Goal: Information Seeking & Learning: Learn about a topic

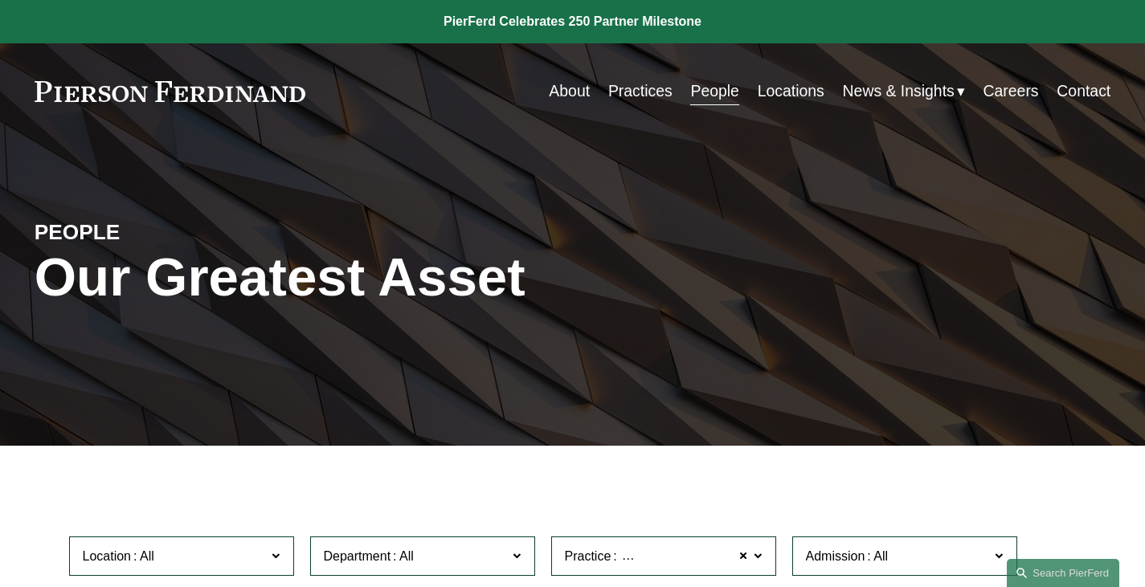
click at [241, 87] on link at bounding box center [170, 91] width 271 height 21
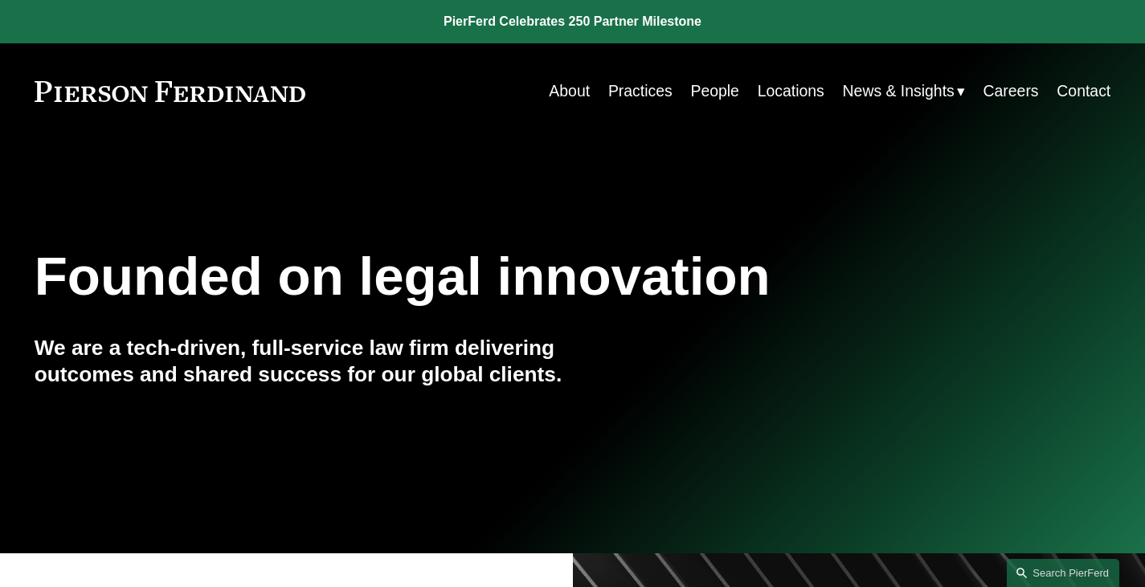
click at [698, 92] on link "People" at bounding box center [714, 90] width 48 height 31
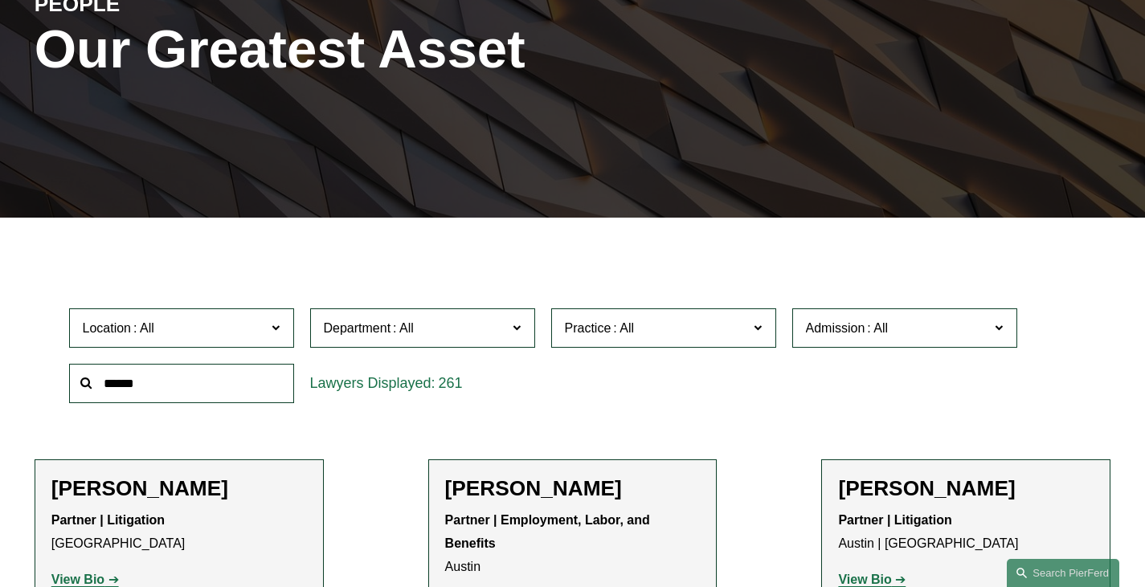
scroll to position [223, 0]
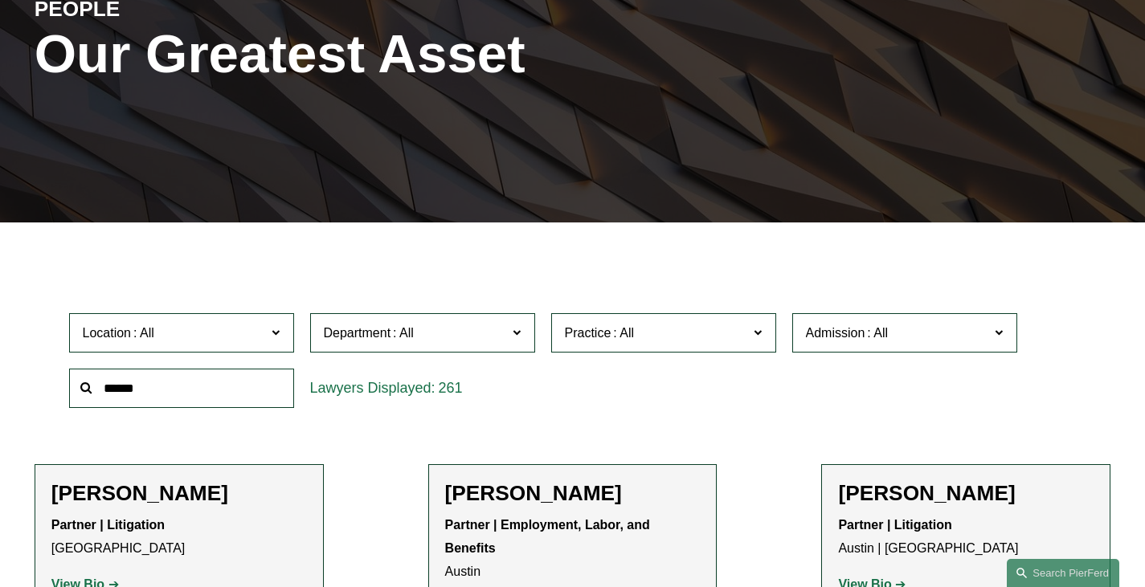
click at [221, 393] on input "text" at bounding box center [181, 388] width 225 height 39
type input "****"
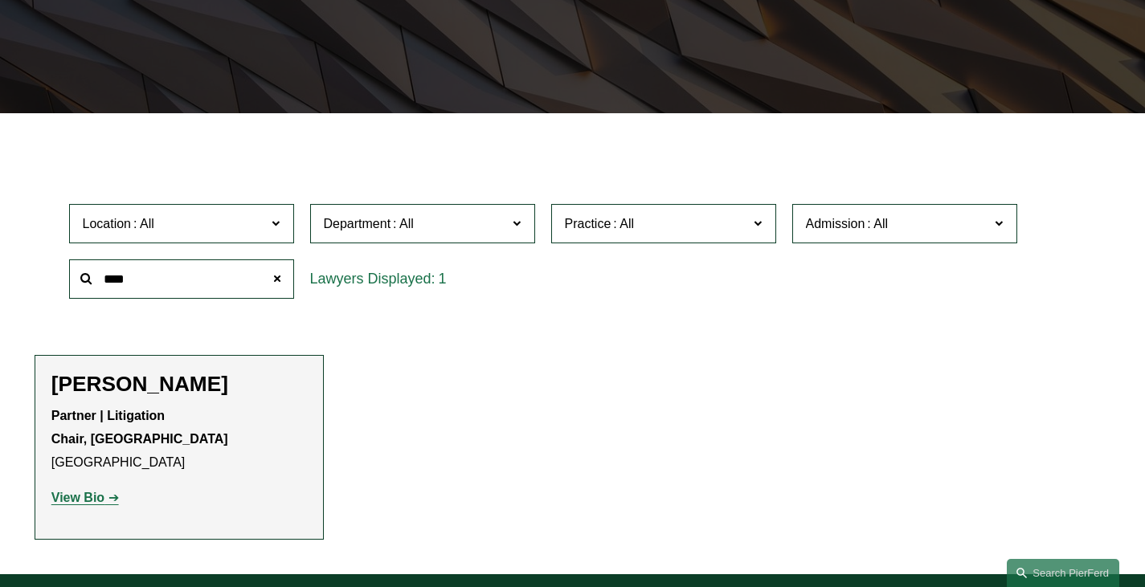
scroll to position [329, 0]
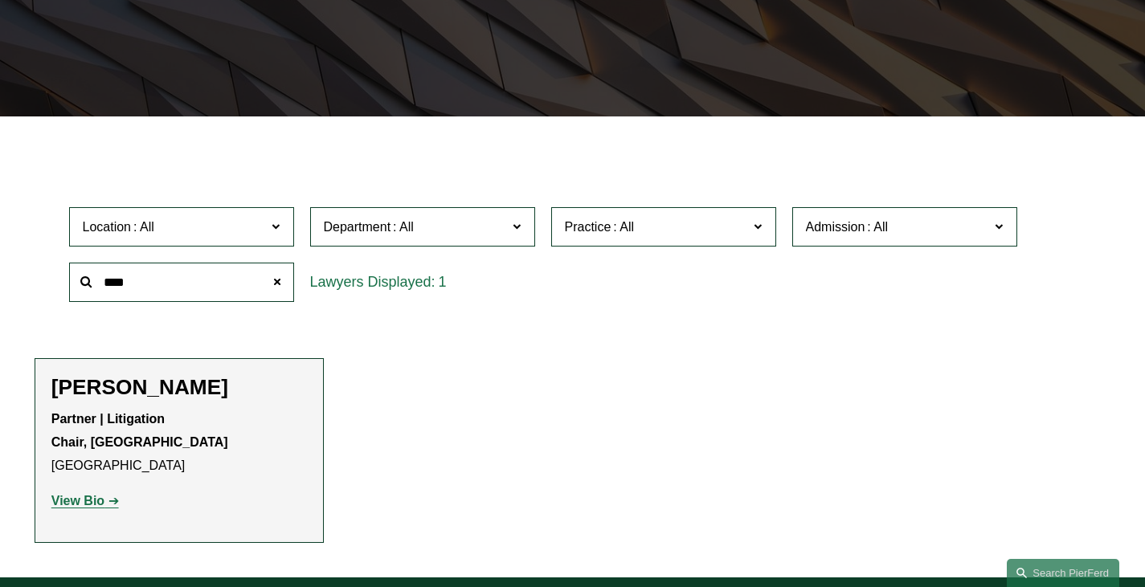
click at [75, 508] on strong "View Bio" at bounding box center [77, 501] width 53 height 14
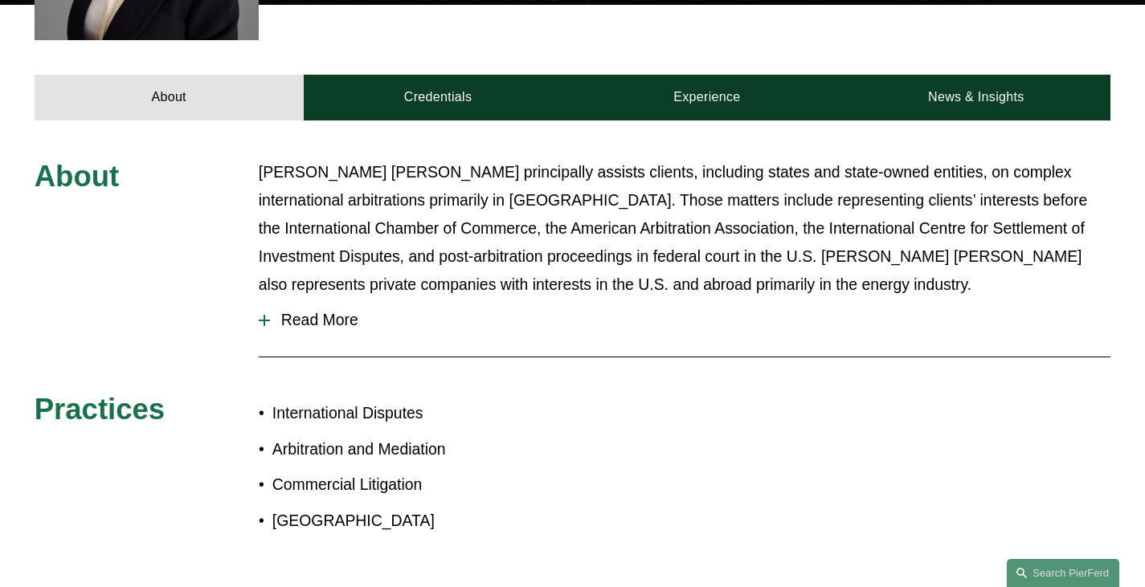
scroll to position [632, 0]
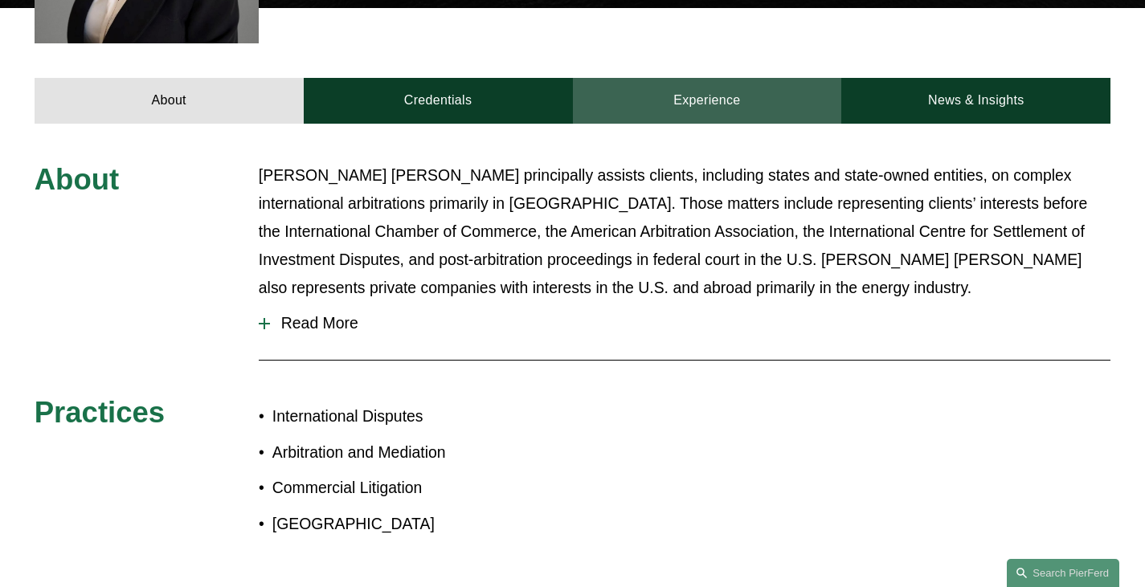
click at [700, 105] on link "Experience" at bounding box center [707, 101] width 269 height 47
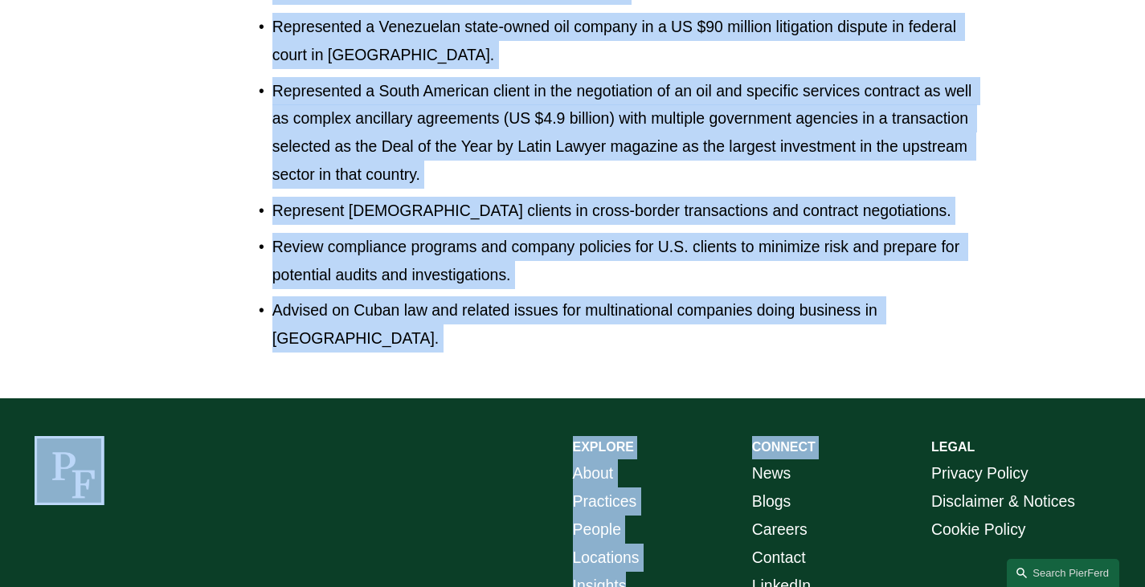
scroll to position [1275, 0]
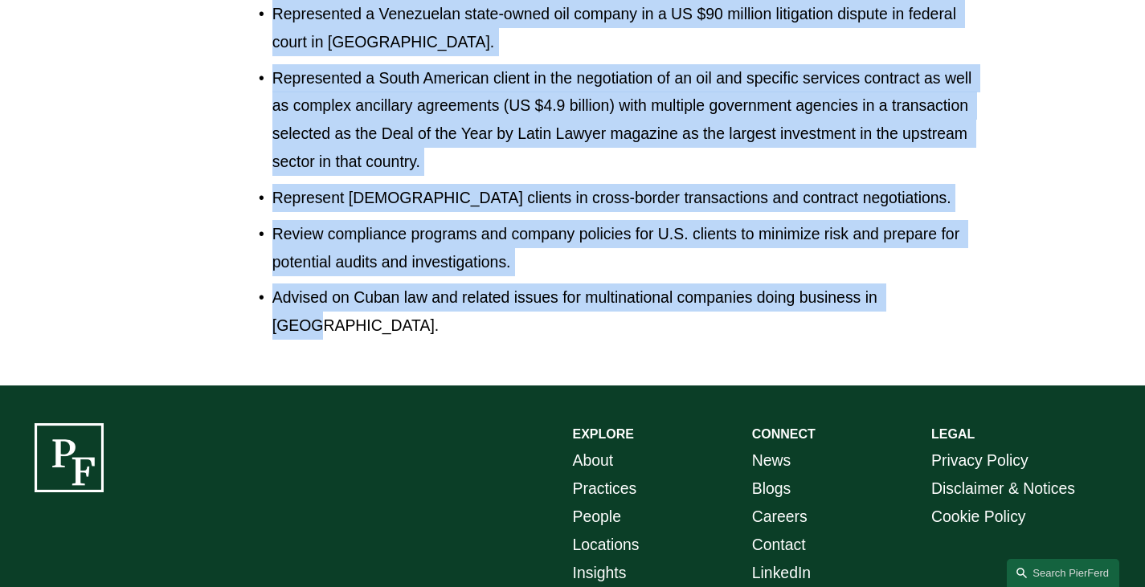
drag, startPoint x: 274, startPoint y: 76, endPoint x: 928, endPoint y: 312, distance: 695.1
click at [928, 312] on ul "Represented a Central American country in a US $100 million investment arbitrat…" at bounding box center [617, 14] width 717 height 652
copy ul "Represented a Central American country in a US $100 million investment arbitrat…"
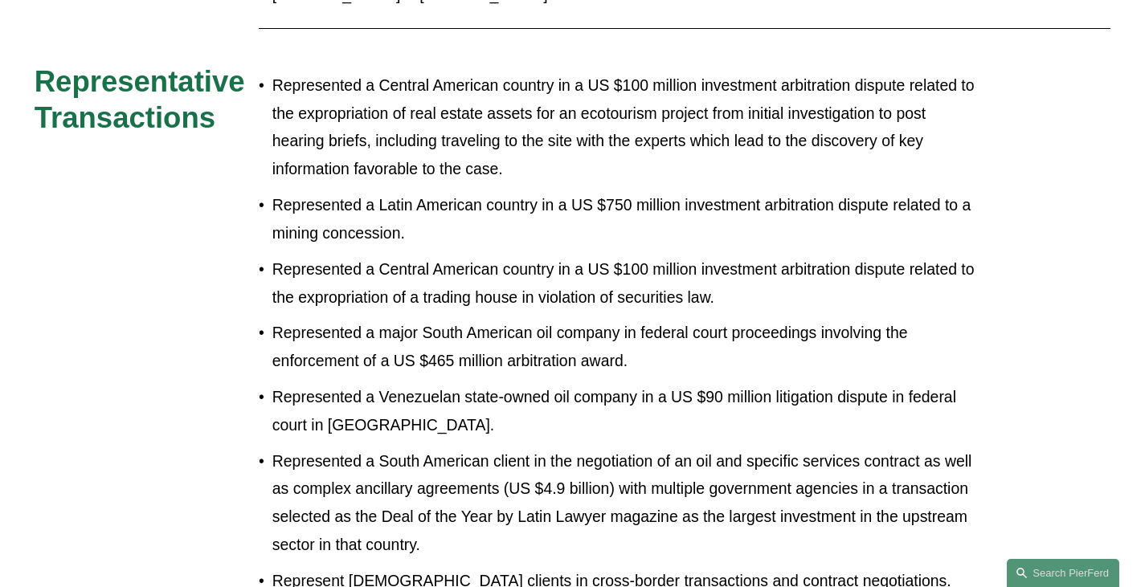
scroll to position [874, 0]
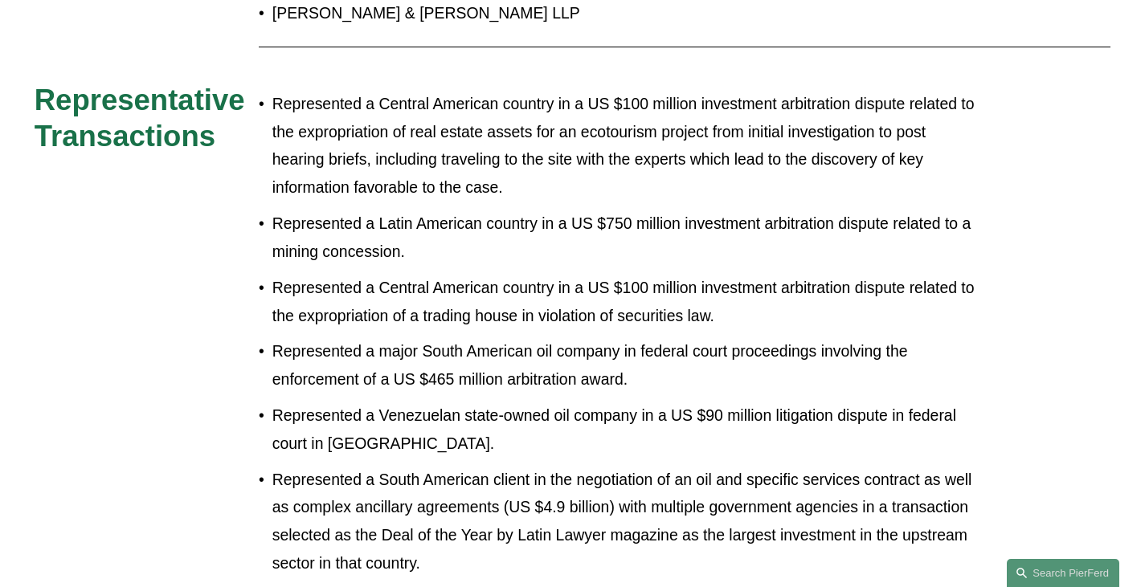
click at [238, 149] on h3 "Representative Transactions" at bounding box center [147, 118] width 224 height 72
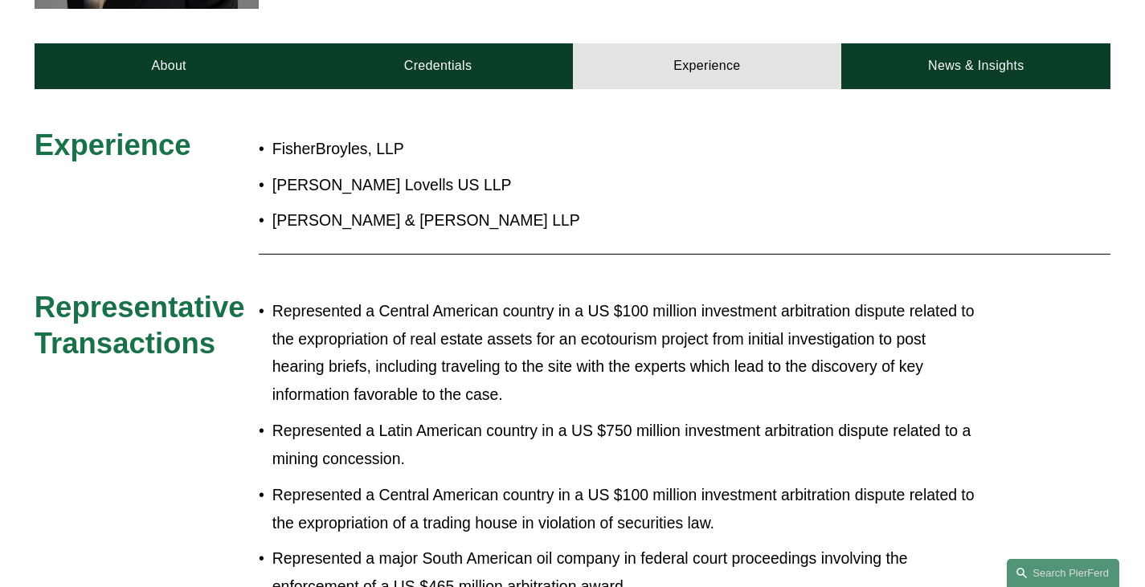
scroll to position [637, 0]
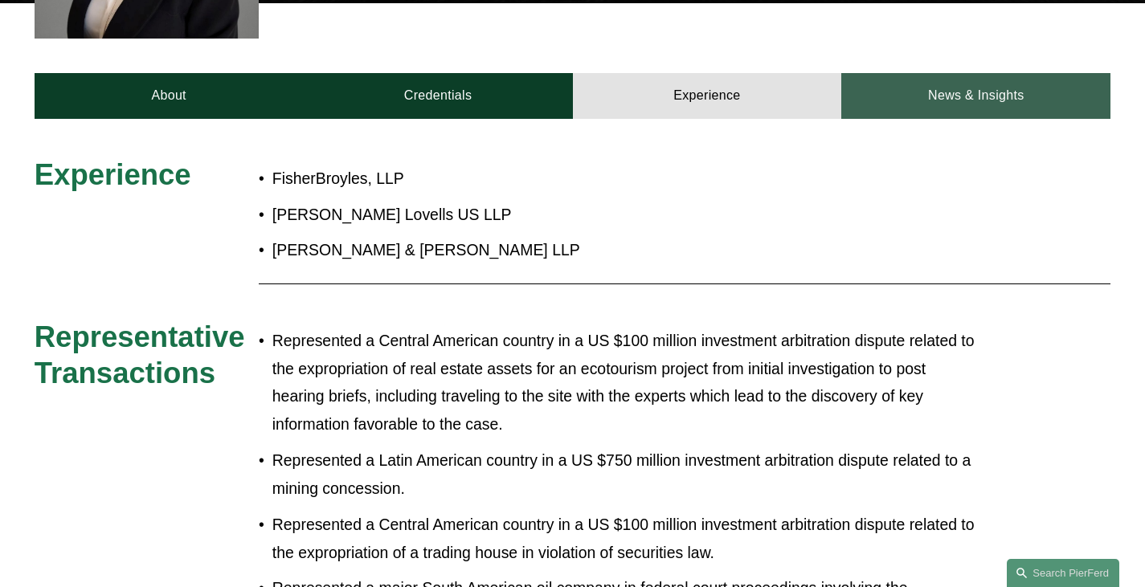
click at [967, 111] on link "News & Insights" at bounding box center [975, 96] width 269 height 47
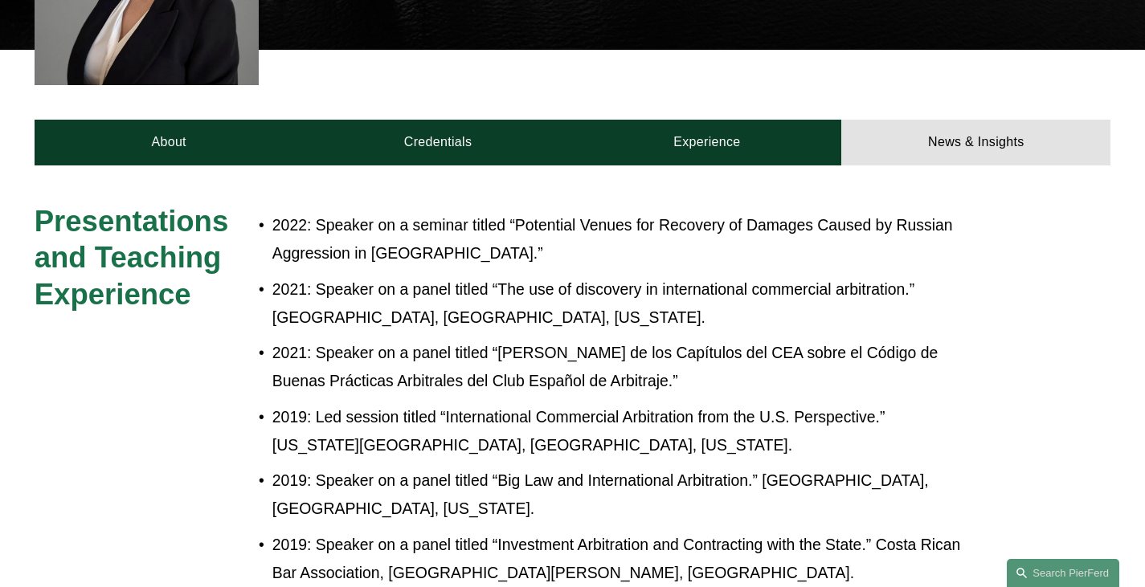
scroll to position [586, 0]
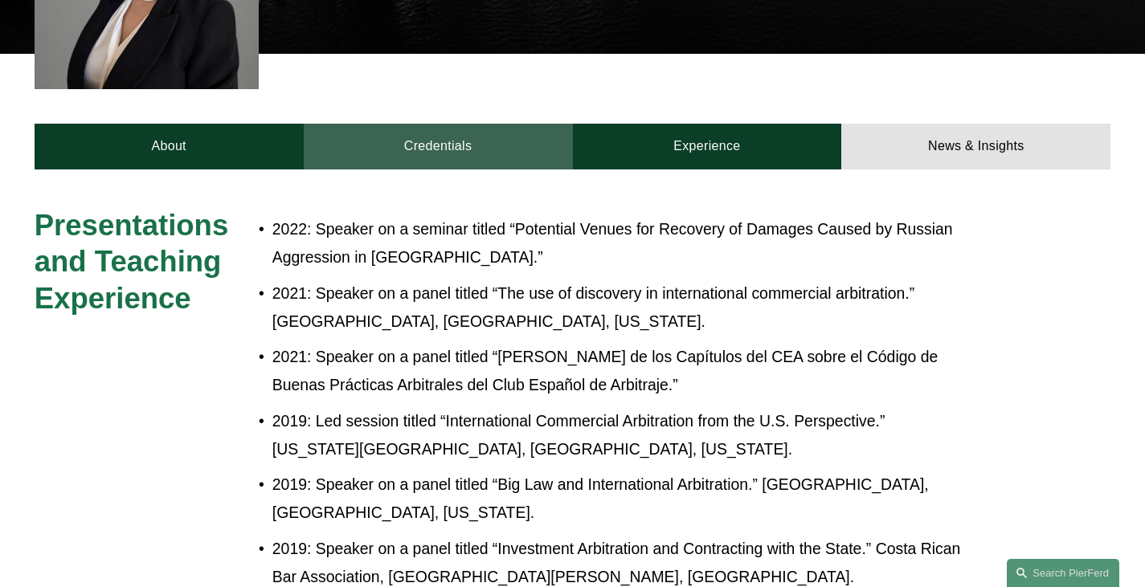
click at [444, 151] on link "Credentials" at bounding box center [438, 147] width 269 height 47
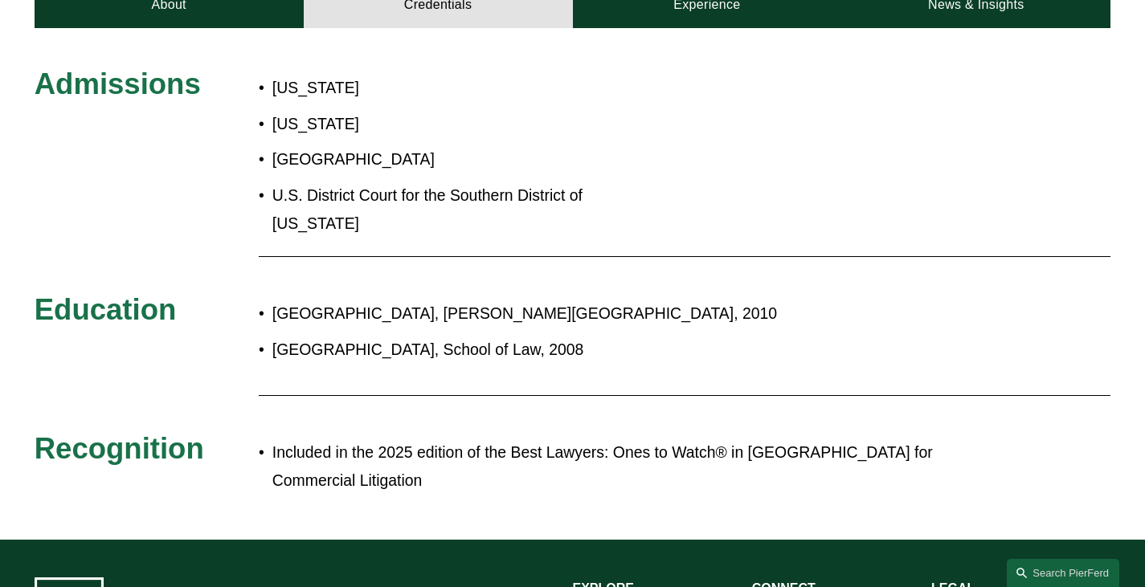
scroll to position [728, 0]
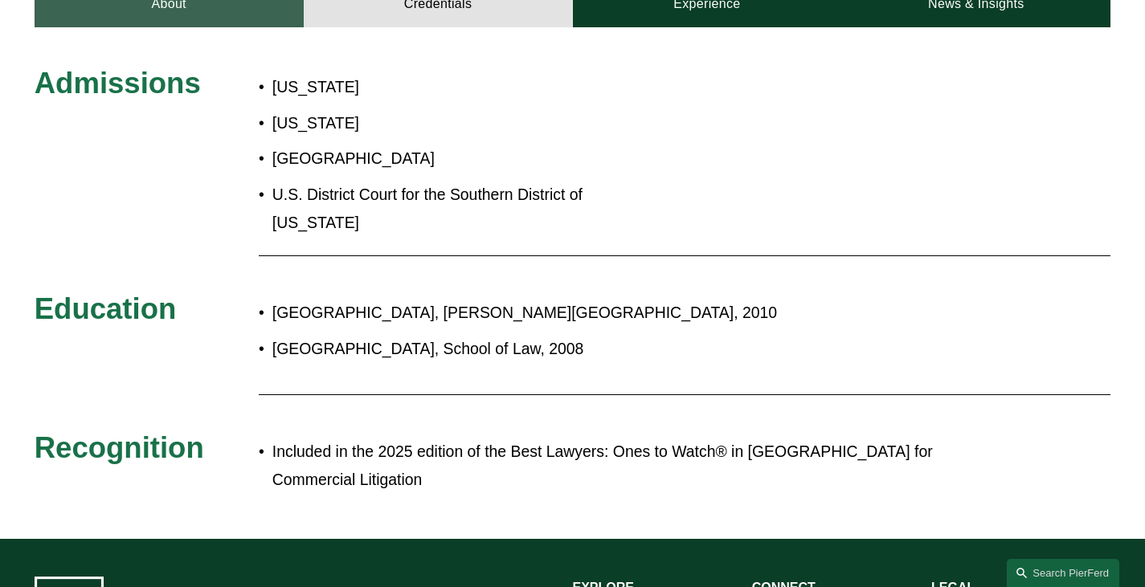
click at [165, 10] on link "About" at bounding box center [169, 5] width 269 height 47
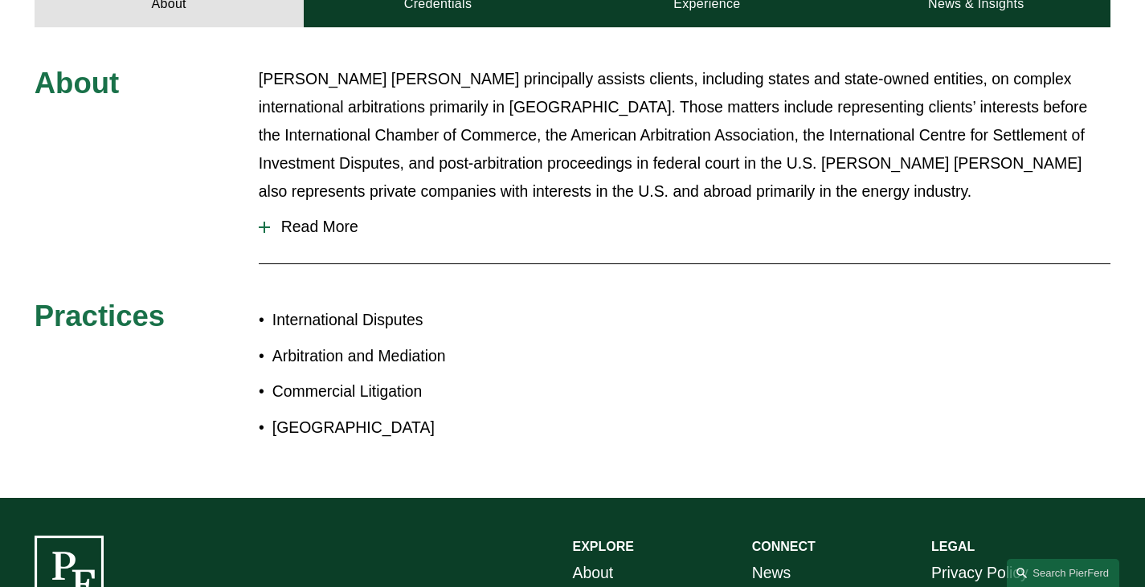
click at [267, 225] on button "Read More" at bounding box center [684, 227] width 851 height 43
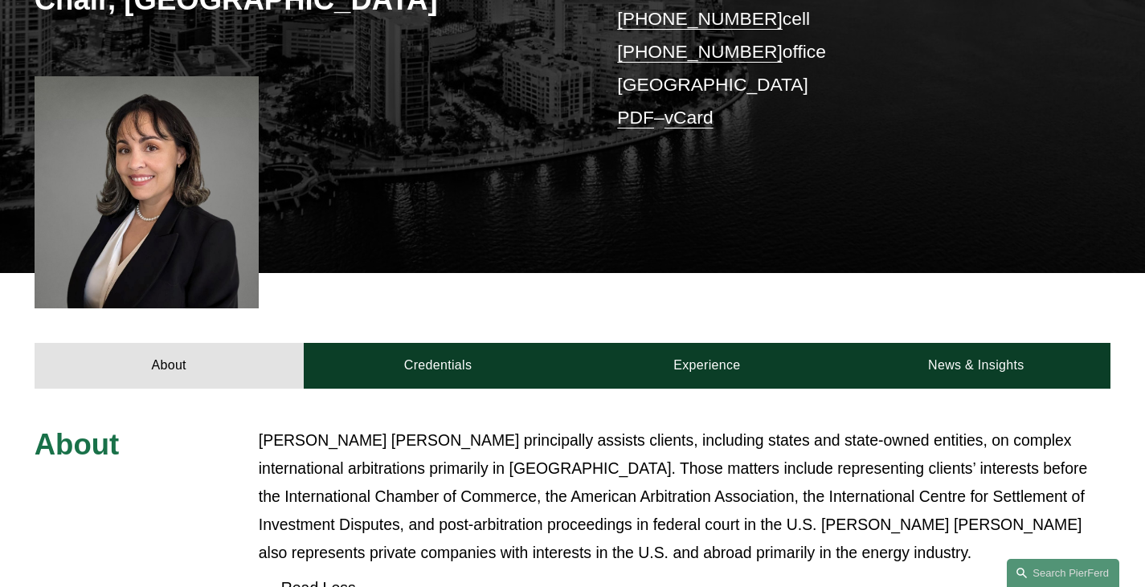
scroll to position [378, 0]
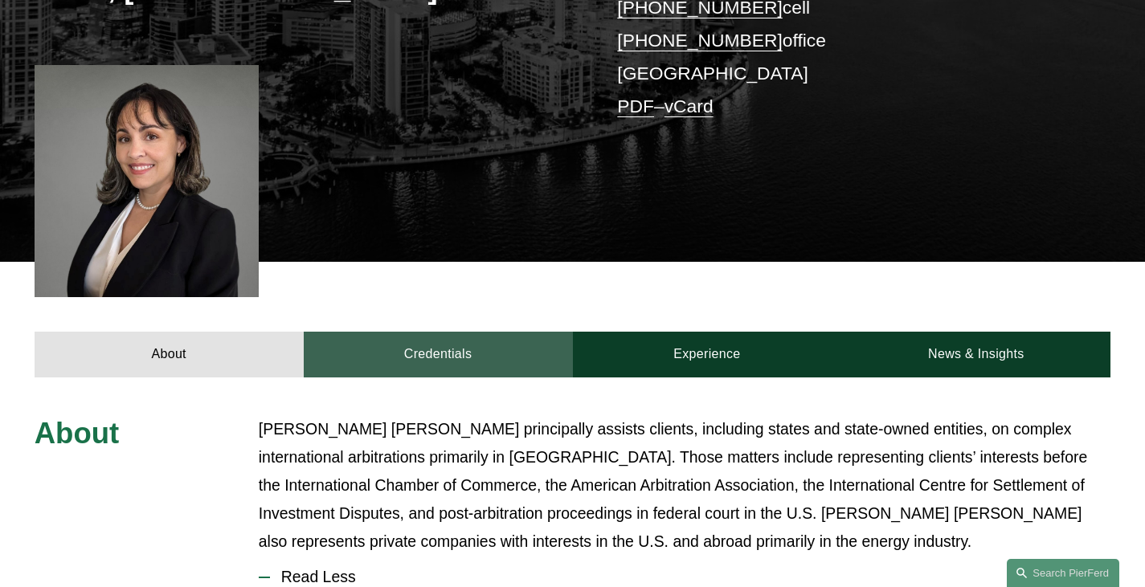
click at [447, 369] on link "Credentials" at bounding box center [438, 355] width 269 height 47
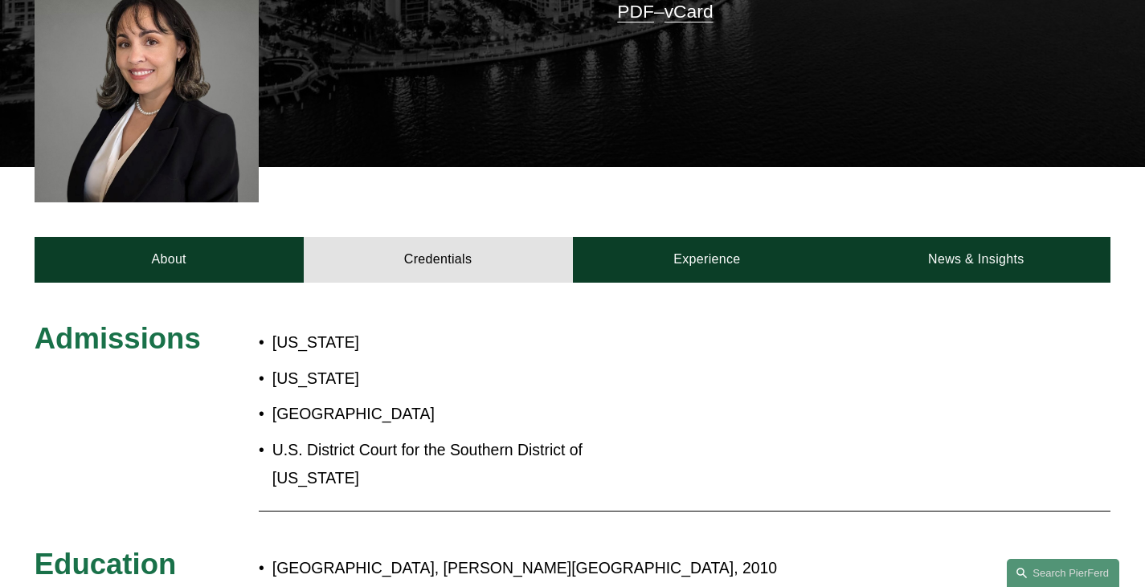
scroll to position [461, 0]
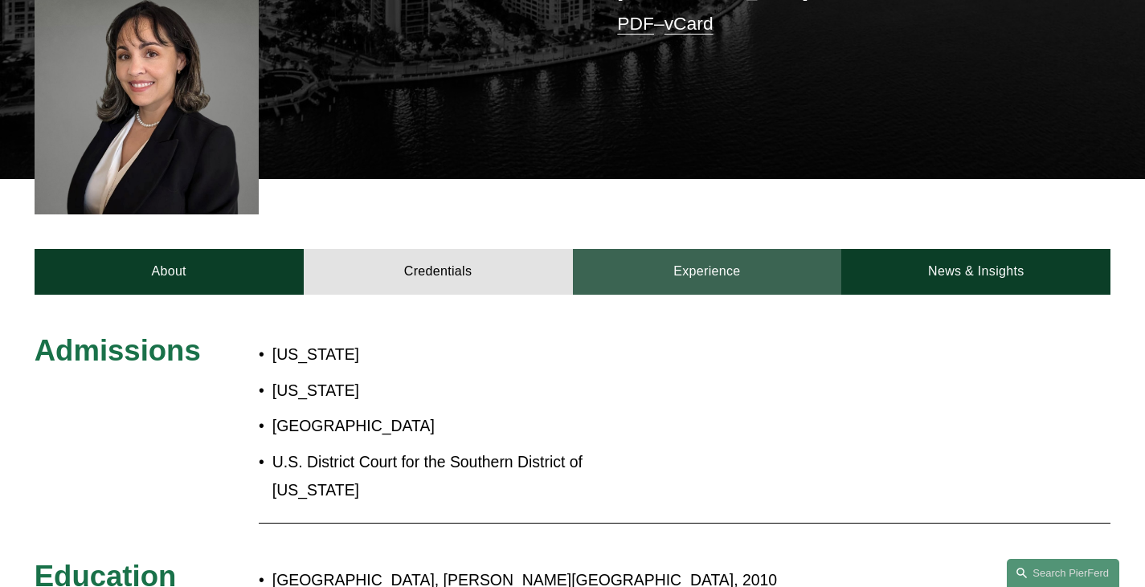
click at [710, 275] on link "Experience" at bounding box center [707, 272] width 269 height 47
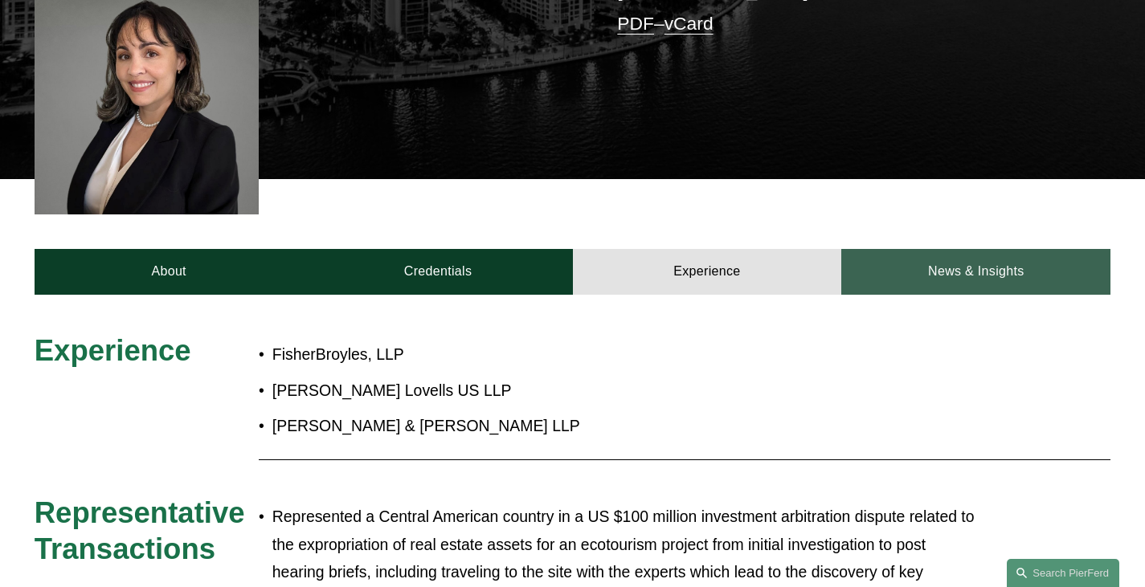
click at [965, 280] on link "News & Insights" at bounding box center [975, 272] width 269 height 47
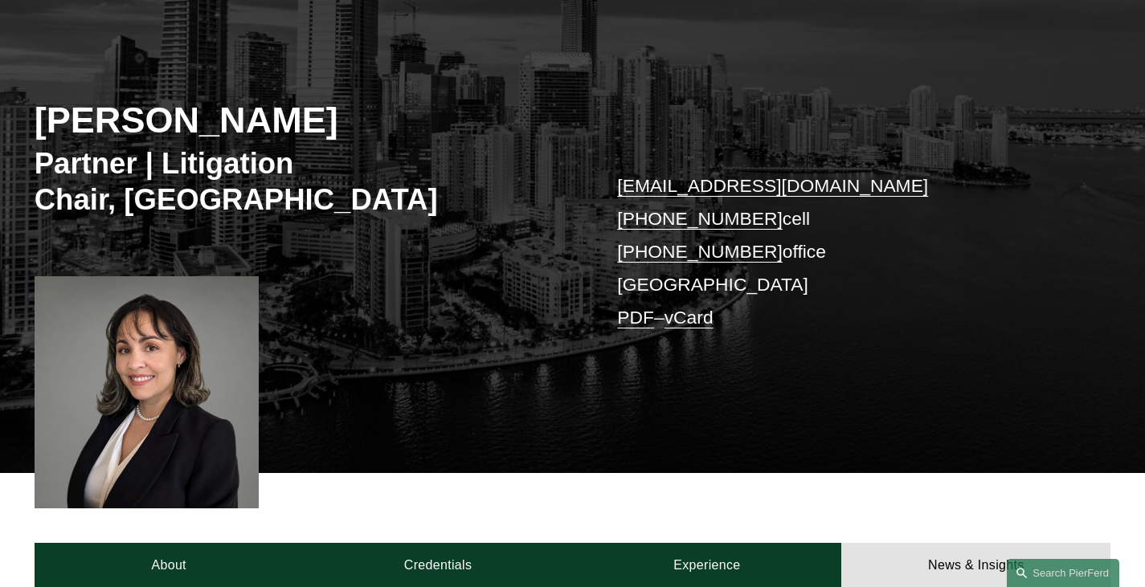
scroll to position [164, 0]
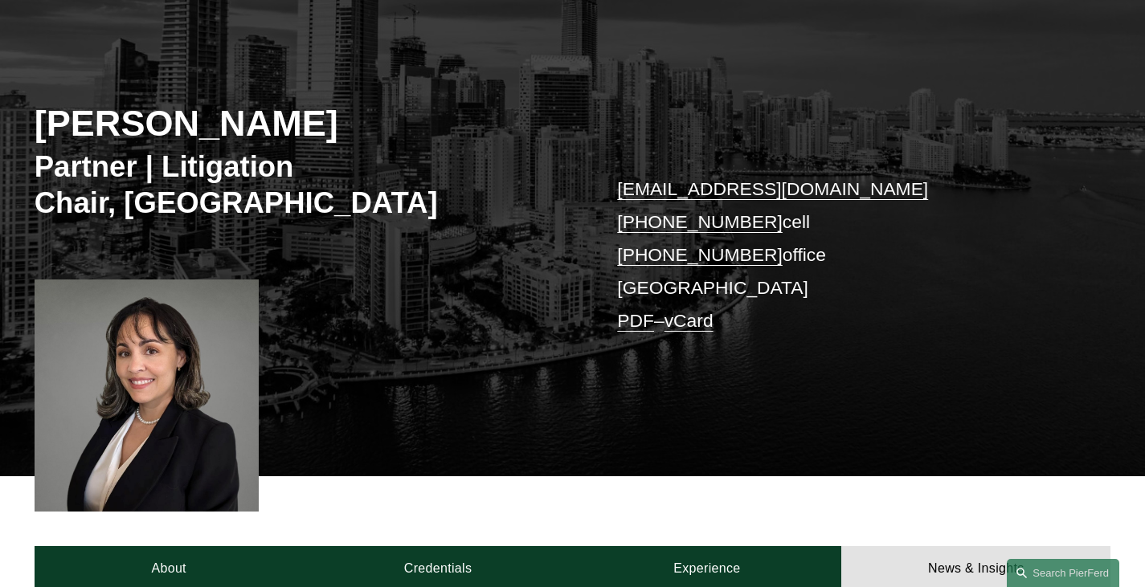
drag, startPoint x: 871, startPoint y: 382, endPoint x: 879, endPoint y: 399, distance: 19.8
click at [879, 399] on div "Yine Rodríguez Pérez Partner | Litigation Chair, Latin America yine.rodriguezpe…" at bounding box center [572, 243] width 1145 height 467
